Goal: Transaction & Acquisition: Purchase product/service

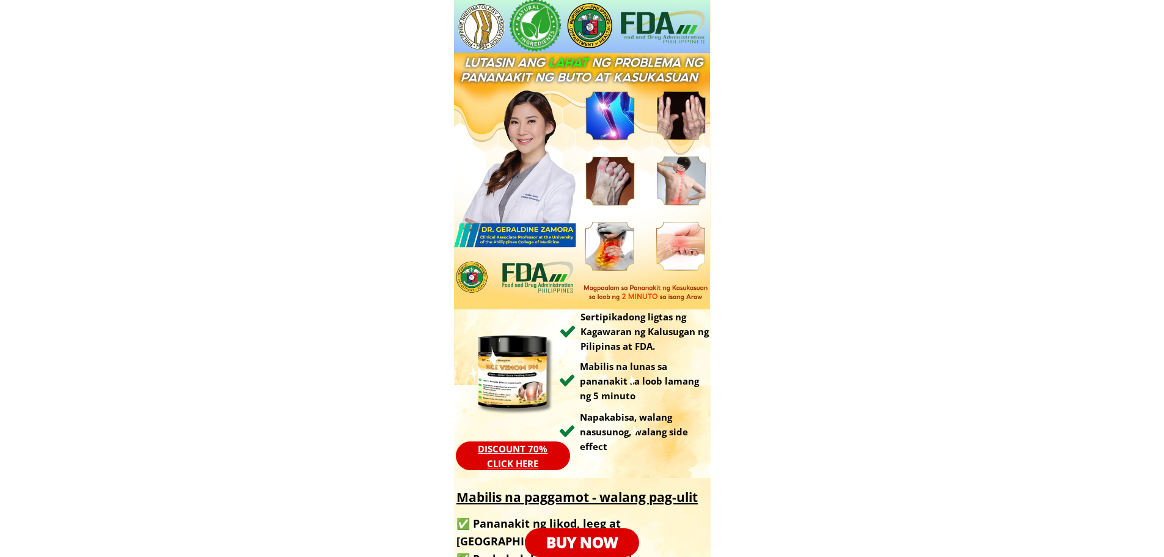
click at [596, 539] on p "BUY NOW" at bounding box center [582, 542] width 122 height 31
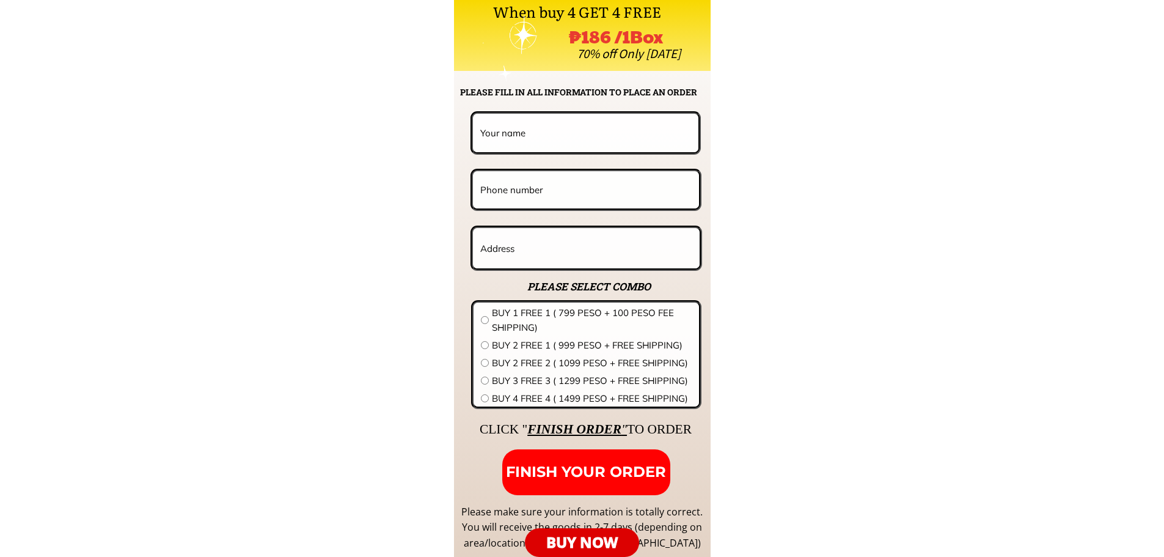
scroll to position [8921, 0]
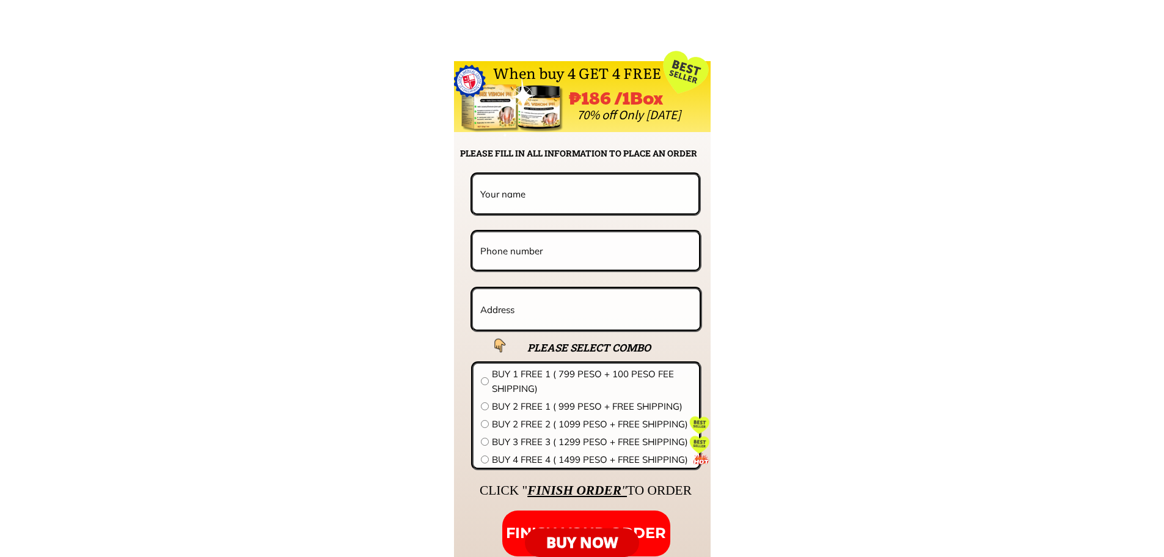
click at [539, 202] on input "text" at bounding box center [585, 194] width 217 height 38
paste input "Adela B.Romero 9162231259 731 Matimyas Street Sampaloc Manila"
click at [530, 191] on input "Adela B.Romero 9162231259 731 Matimyas Street Sampaloc Manila" at bounding box center [585, 194] width 217 height 38
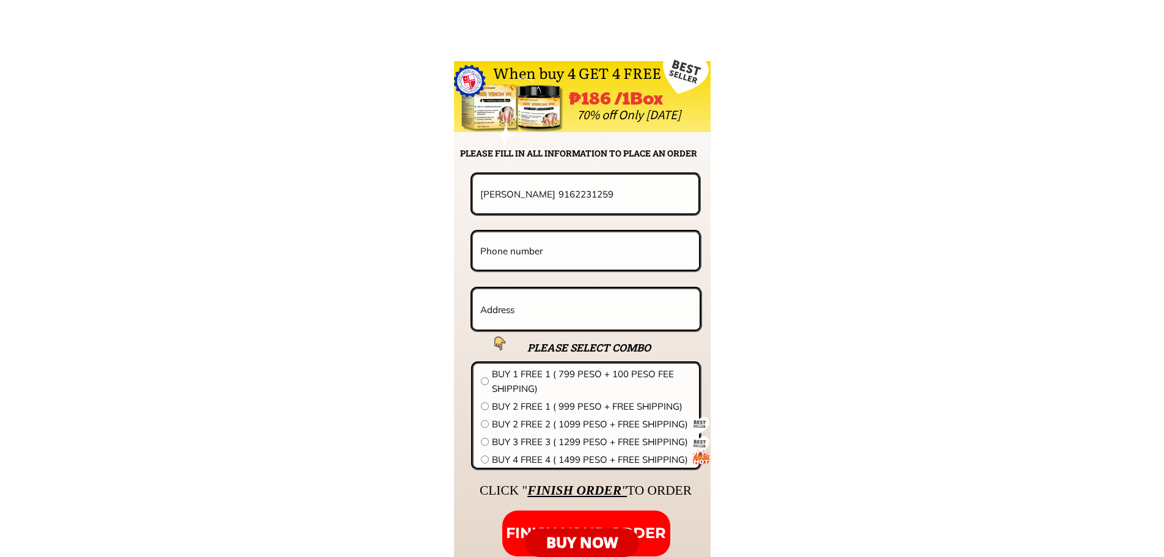
type input "Adela B.Romero 9162231259"
click at [534, 305] on input "text" at bounding box center [586, 309] width 218 height 40
paste input "[STREET_ADDRESS]"
type input "[STREET_ADDRESS]"
click at [569, 189] on input "Adela B.Romero 9162231259" at bounding box center [585, 194] width 217 height 38
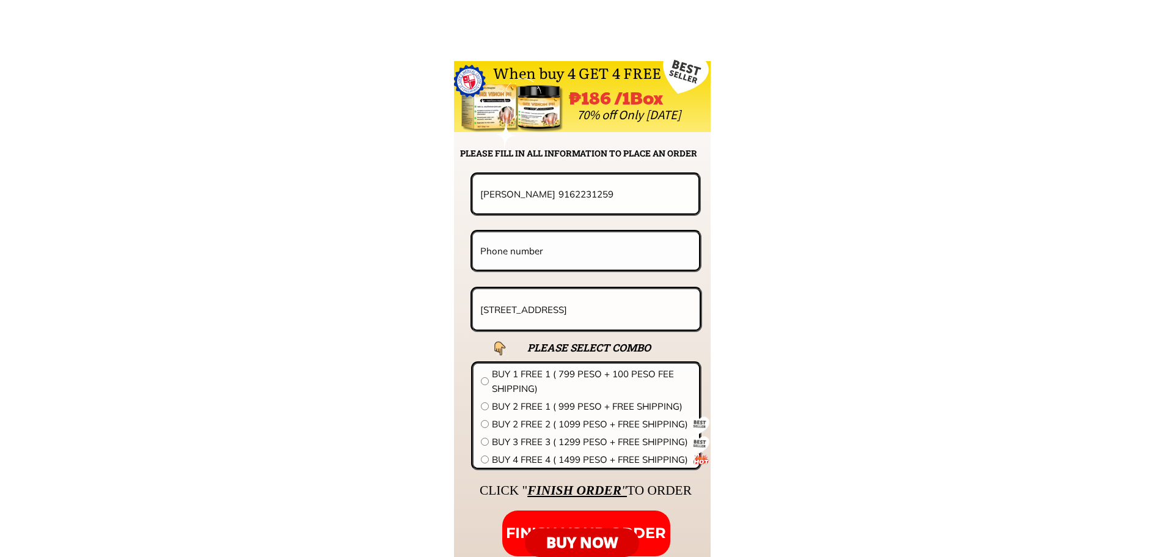
click at [569, 189] on input "Adela B.Romero 9162231259" at bounding box center [585, 194] width 217 height 38
type input "[PERSON_NAME]"
click at [531, 255] on input "tel" at bounding box center [586, 250] width 218 height 37
paste input "9162231259"
type input "09162231259"
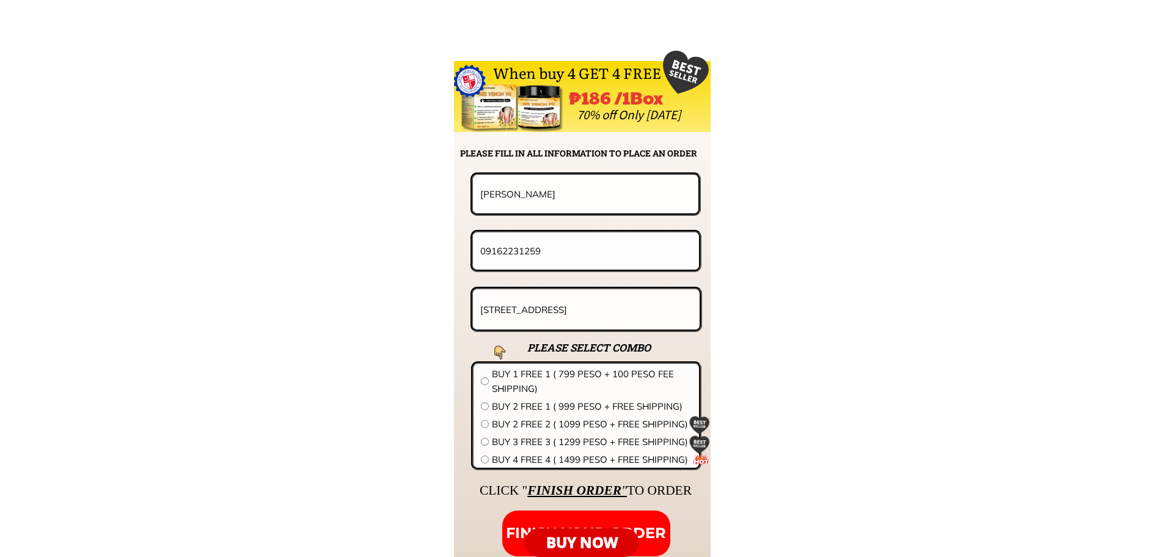
click at [558, 440] on span "BUY 3 FREE 3 ( 1299 PESO + FREE SHIPPING)" at bounding box center [592, 441] width 200 height 15
radio input "true"
click at [648, 523] on p "FINISH YOUR ORDER" at bounding box center [586, 533] width 168 height 46
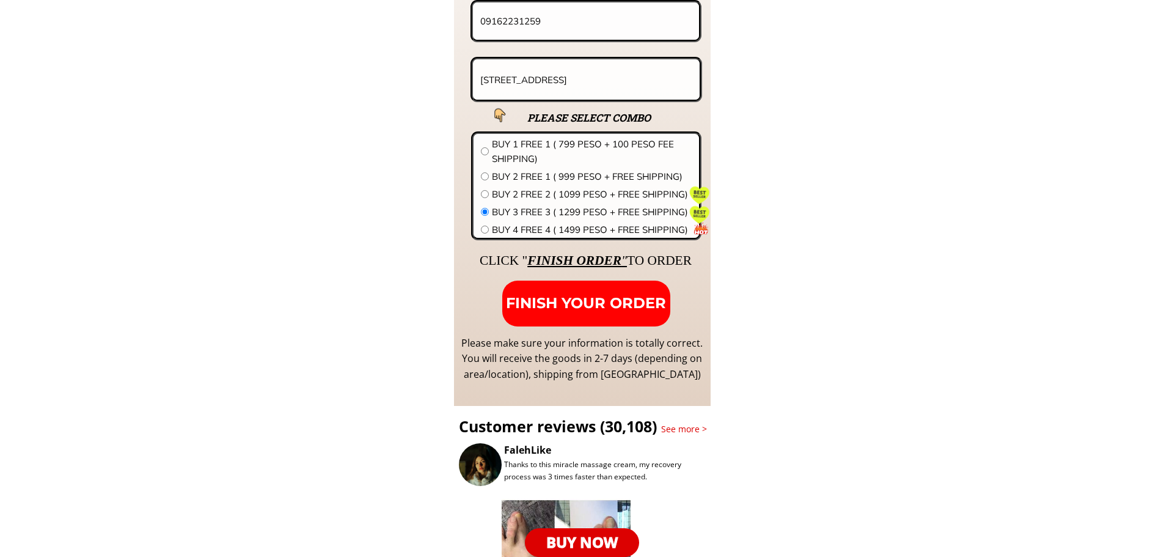
scroll to position [9044, 0]
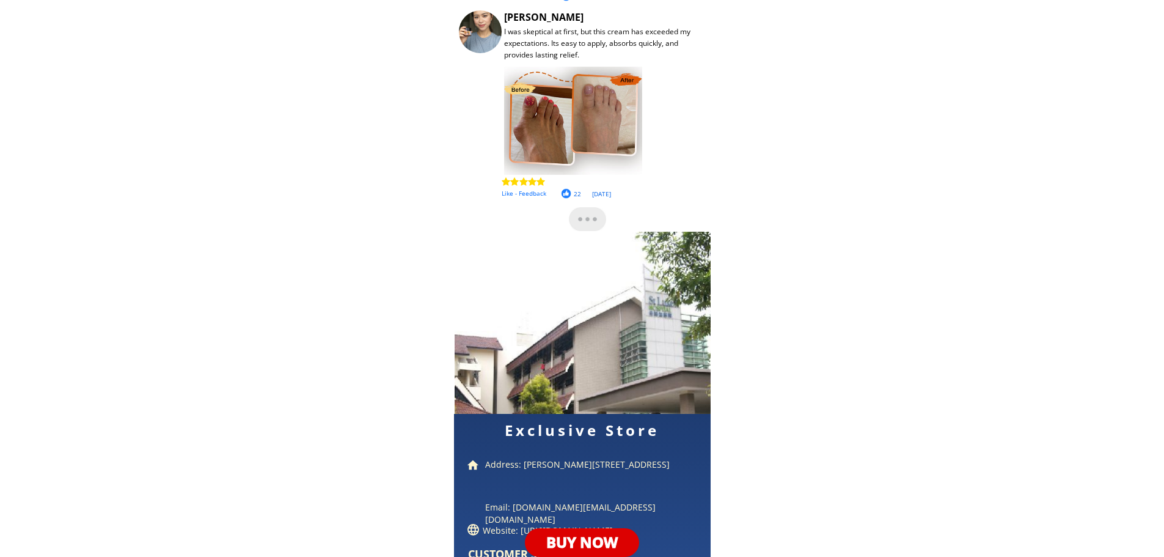
scroll to position [10102, 0]
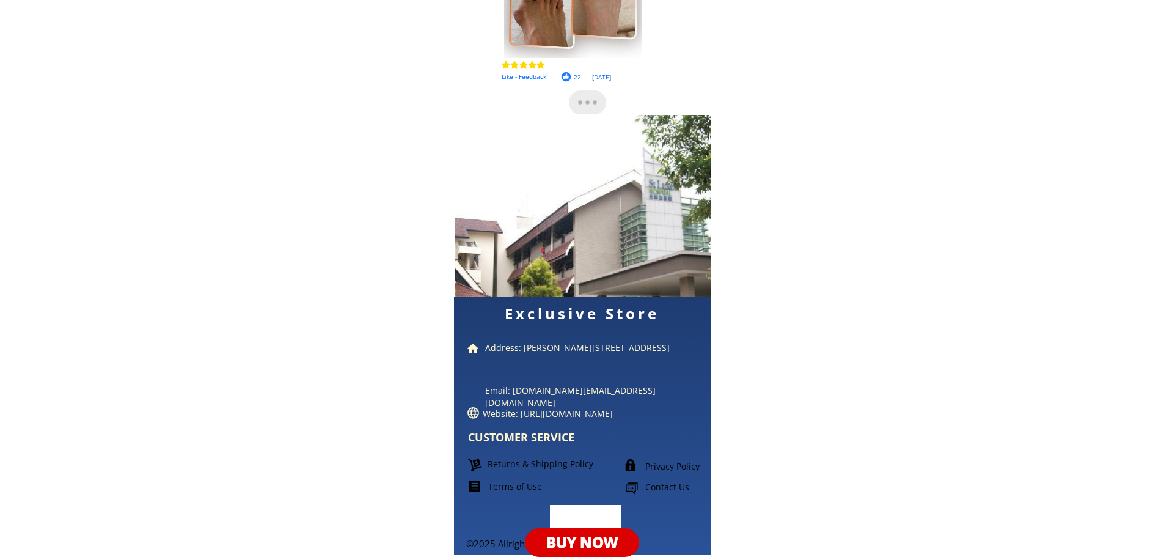
click at [673, 411] on p "Website: [URL][DOMAIN_NAME]" at bounding box center [597, 414] width 228 height 12
